Goal: Information Seeking & Learning: Stay updated

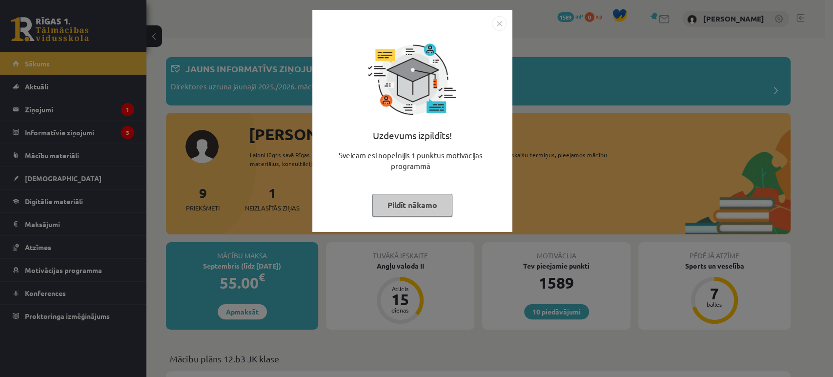
click at [499, 26] on img "Close" at bounding box center [499, 23] width 15 height 15
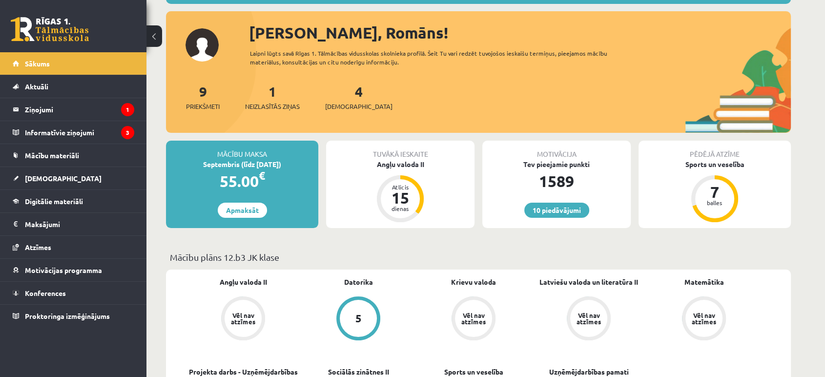
scroll to position [108, 0]
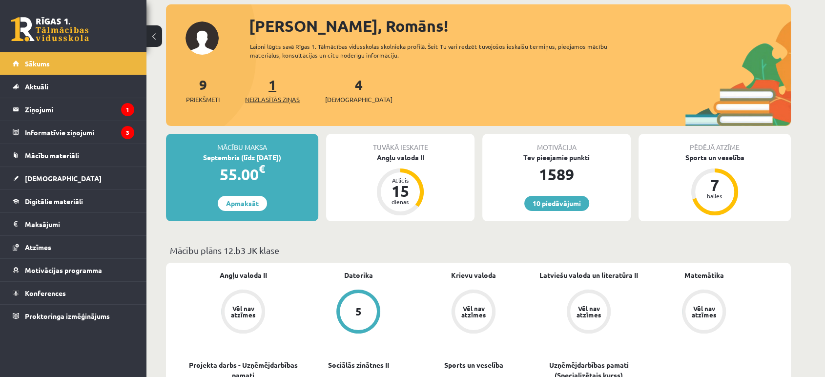
click at [278, 102] on span "Neizlasītās ziņas" at bounding box center [272, 100] width 55 height 10
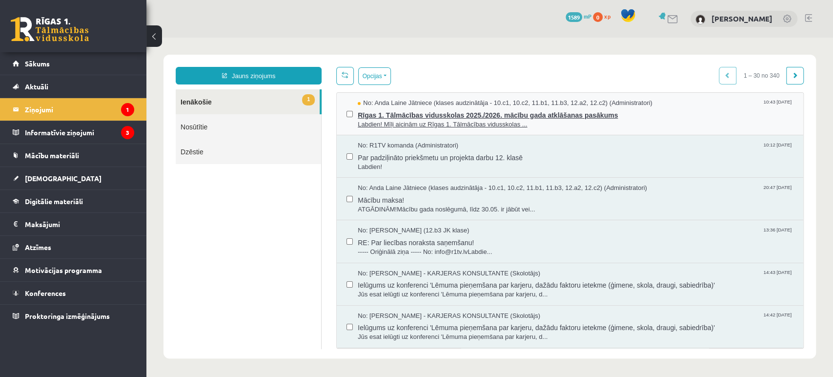
click at [604, 120] on span "Labdien! Mīļi aicinām uz Rīgas 1. Tālmācības vidusskolas ..." at bounding box center [576, 124] width 436 height 9
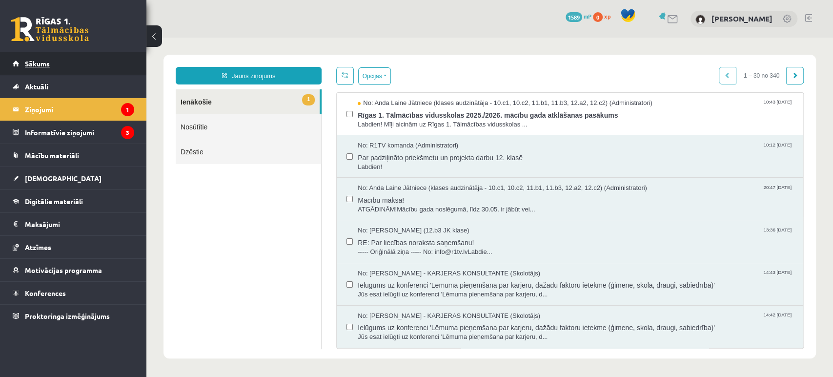
click at [22, 66] on link "Sākums" at bounding box center [74, 63] width 122 height 22
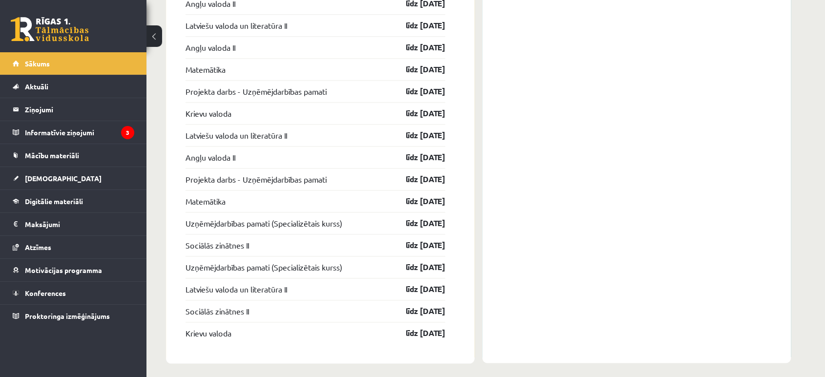
scroll to position [1279, 0]
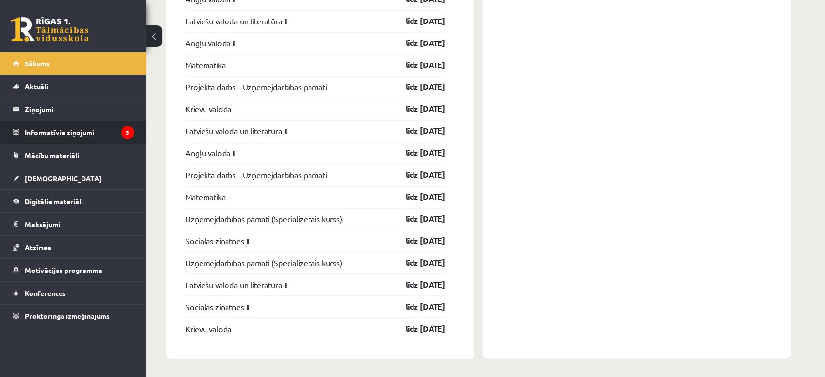
click at [66, 128] on legend "Informatīvie ziņojumi 3" at bounding box center [79, 132] width 109 height 22
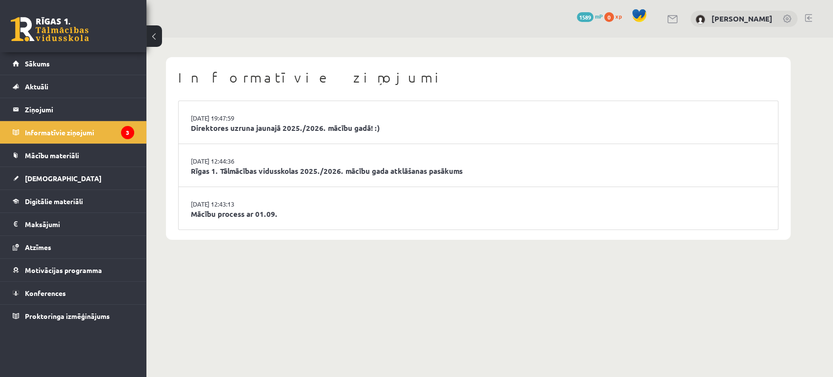
click at [267, 119] on li "[DATE] 19:47:59 Direktores uzruna jaunajā 2025./2026. mācību gadā! :)" at bounding box center [479, 122] width 600 height 43
click at [269, 124] on link "Direktores uzruna jaunajā 2025./2026. mācību gadā! :)" at bounding box center [478, 128] width 575 height 11
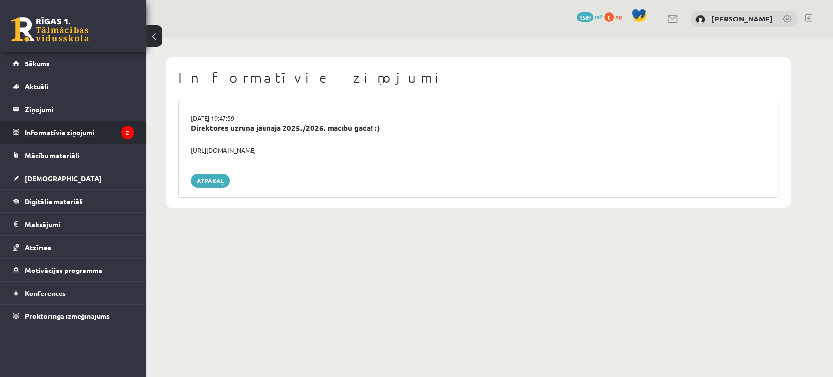
click at [78, 138] on legend "Informatīvie ziņojumi 2" at bounding box center [79, 132] width 109 height 22
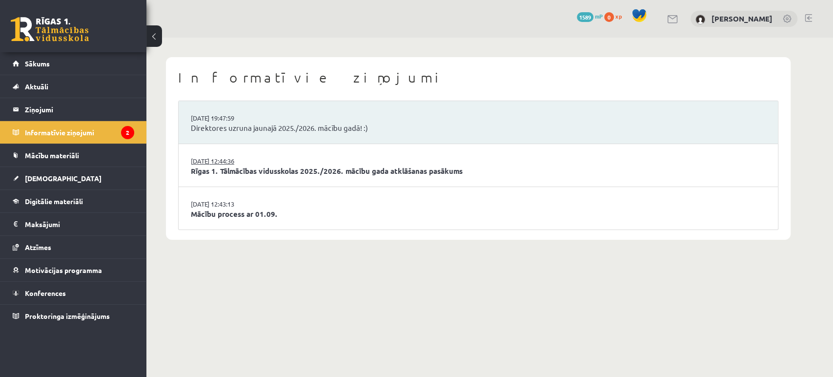
drag, startPoint x: 187, startPoint y: 156, endPoint x: 195, endPoint y: 159, distance: 8.5
click at [187, 156] on li "29.08.2025 12:44:36 Rīgas 1. Tālmācības vidusskolas 2025./2026. mācību gada atk…" at bounding box center [479, 165] width 600 height 43
click at [207, 163] on link "[DATE] 12:44:36" at bounding box center [227, 161] width 73 height 10
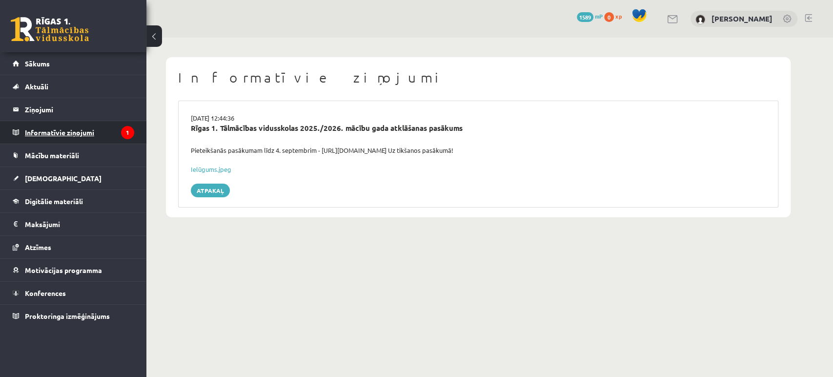
click at [83, 135] on legend "Informatīvie ziņojumi 1" at bounding box center [79, 132] width 109 height 22
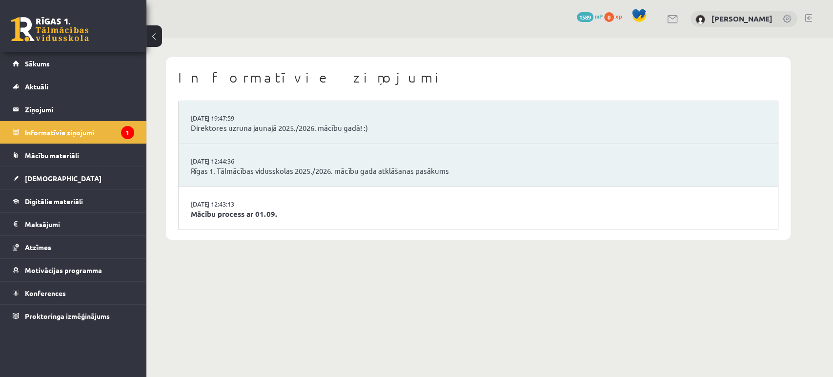
click at [240, 220] on li "29.08.2025 12:43:13 Mācību process ar 01.09." at bounding box center [479, 208] width 600 height 42
click at [240, 215] on link "Mācību process ar 01.09." at bounding box center [478, 213] width 575 height 11
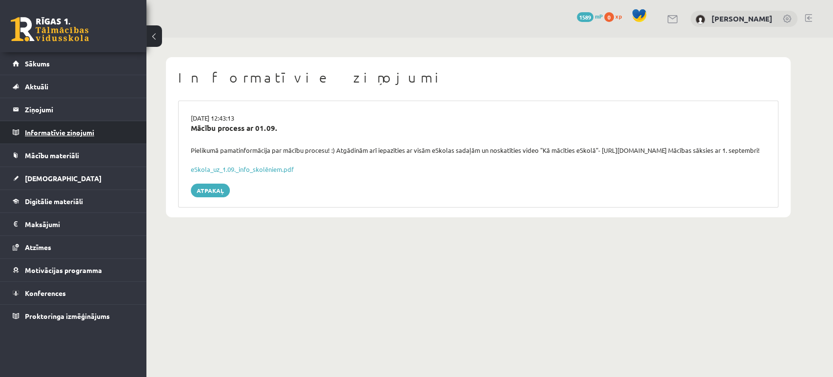
click at [71, 133] on legend "Informatīvie ziņojumi 0" at bounding box center [79, 132] width 109 height 22
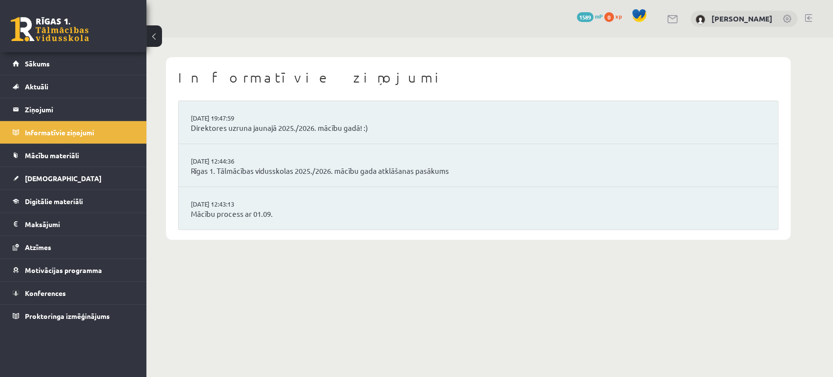
click at [36, 26] on link at bounding box center [50, 29] width 78 height 24
